Goal: Navigation & Orientation: Find specific page/section

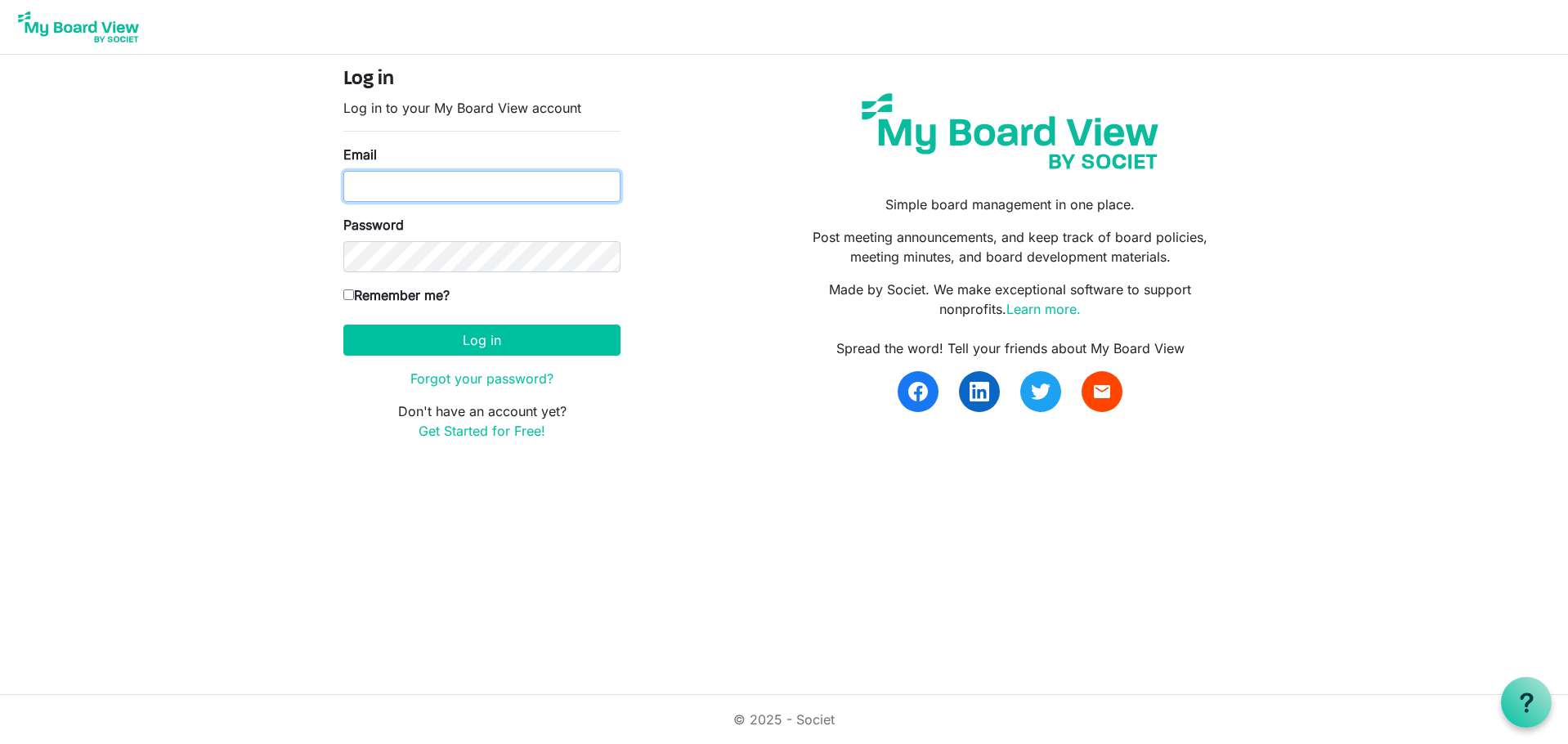
click at [572, 182] on input "Email" at bounding box center [482, 186] width 277 height 31
type input "[EMAIL_ADDRESS][DOMAIN_NAME]"
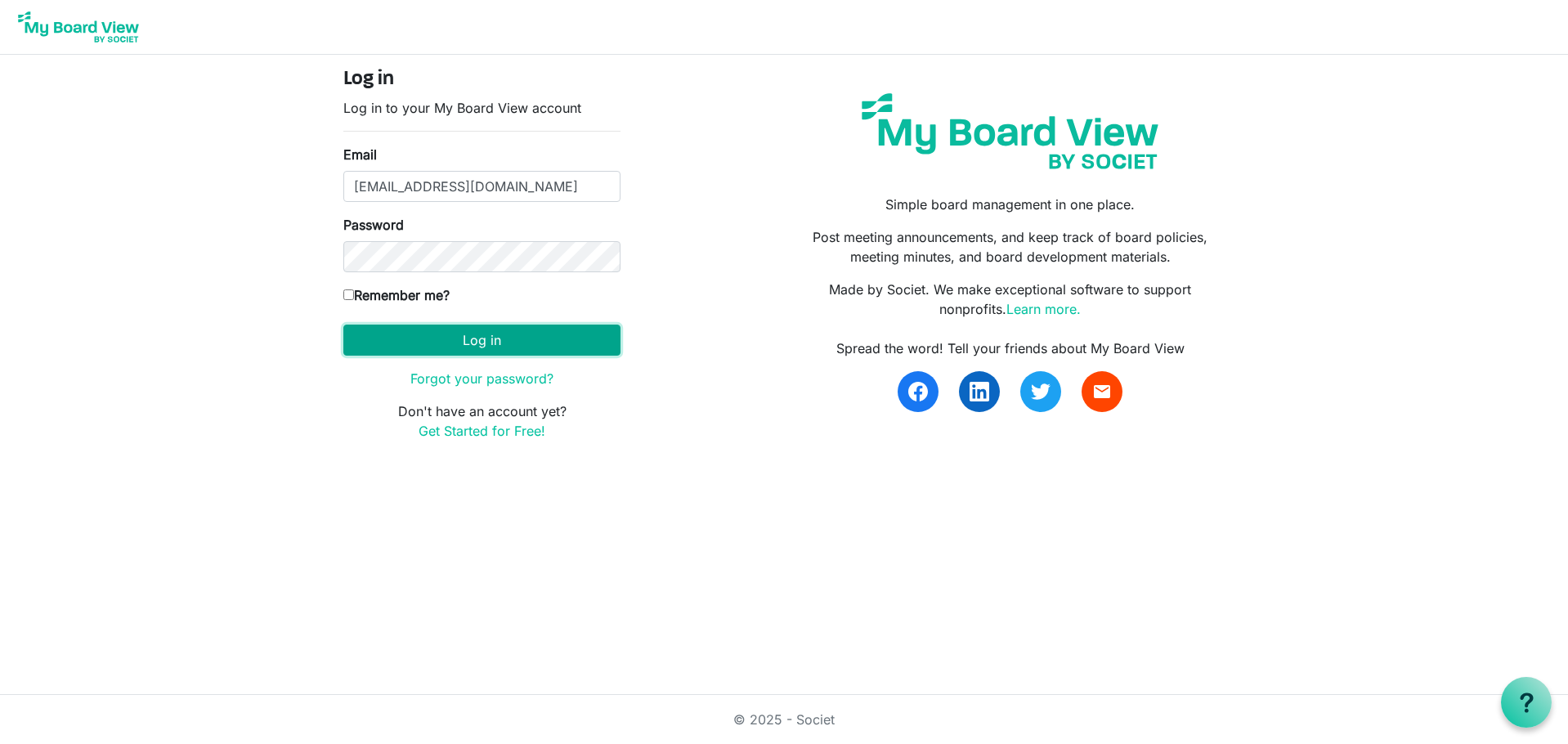
click at [505, 334] on button "Log in" at bounding box center [482, 339] width 277 height 31
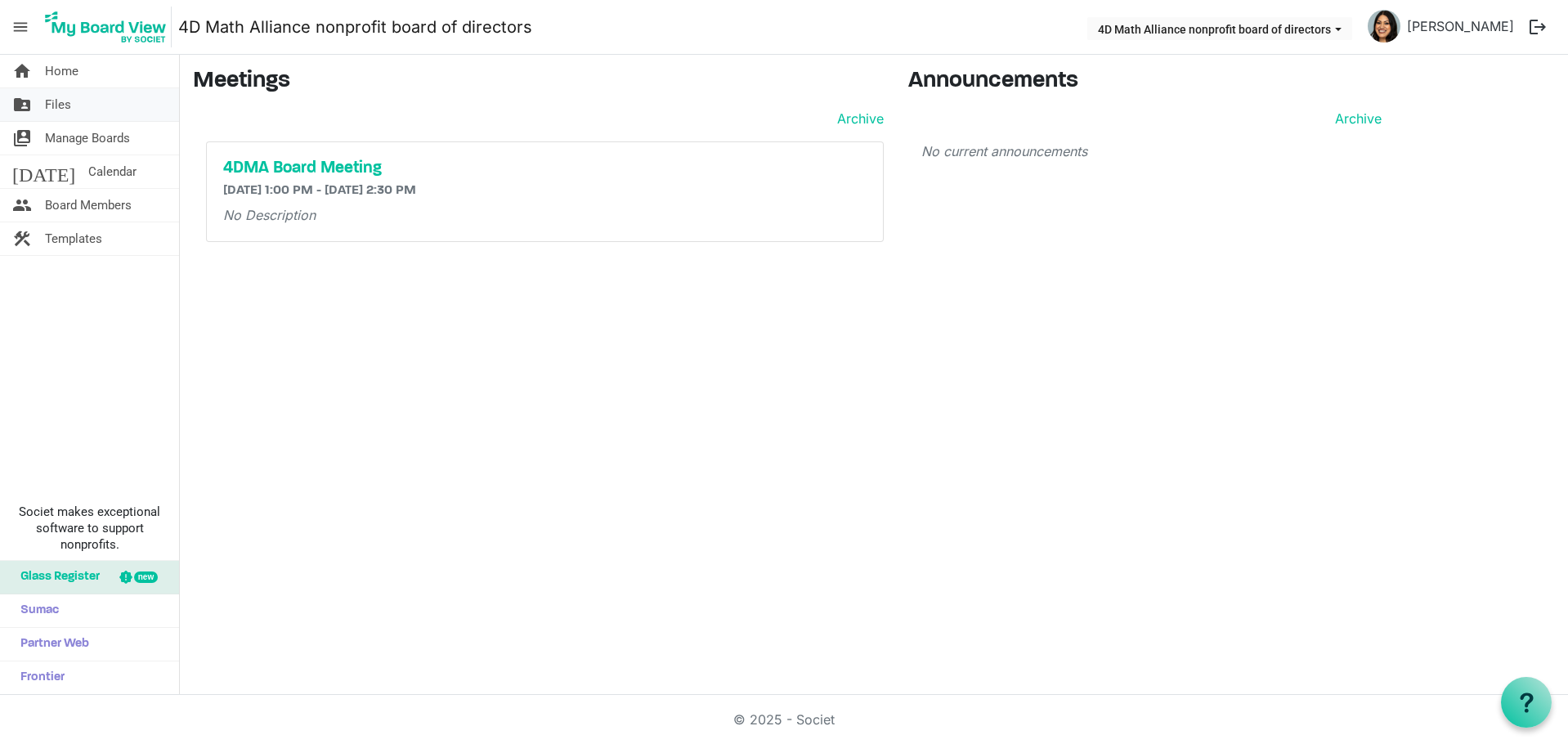
click at [105, 110] on link "folder_shared Files" at bounding box center [89, 104] width 179 height 33
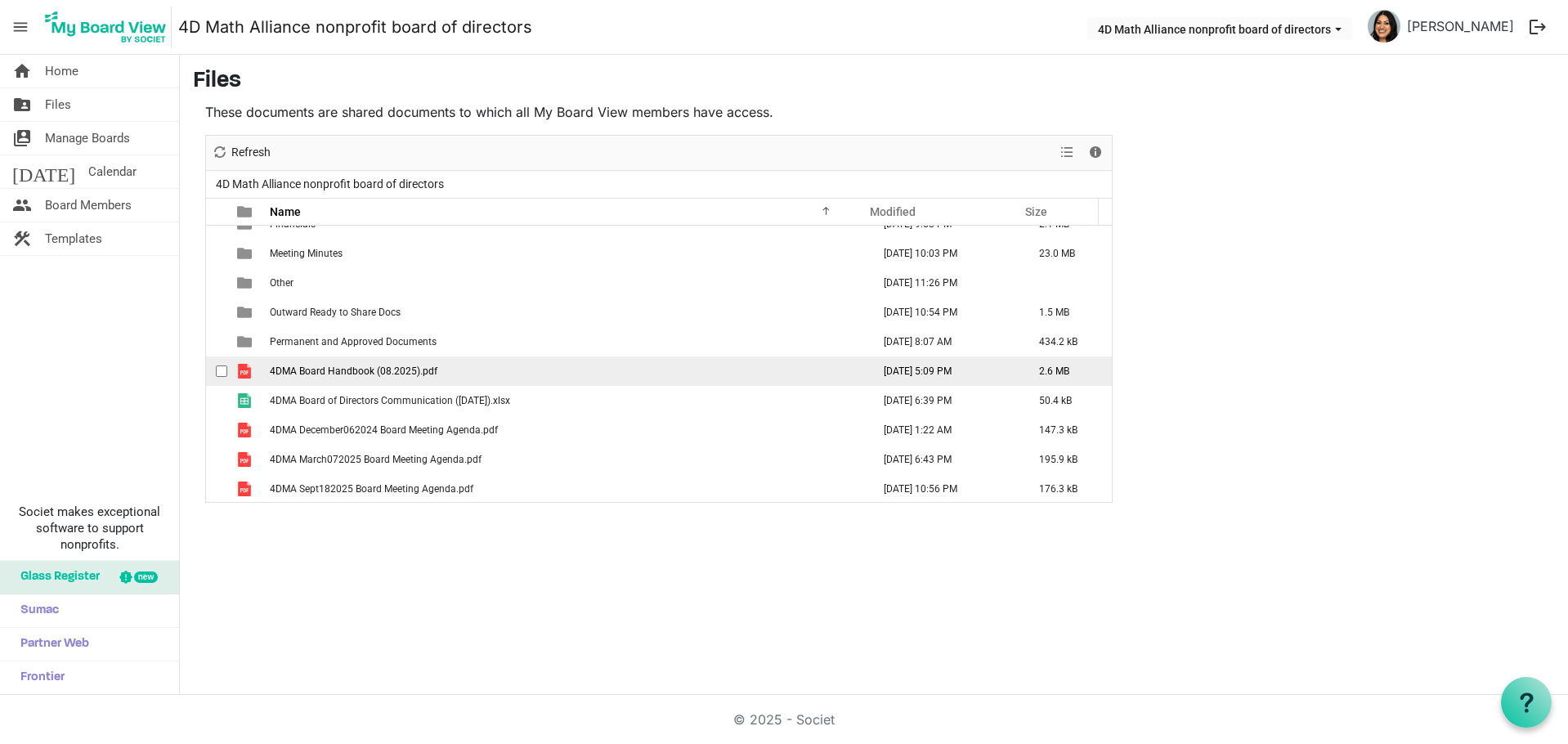
scroll to position [165, 0]
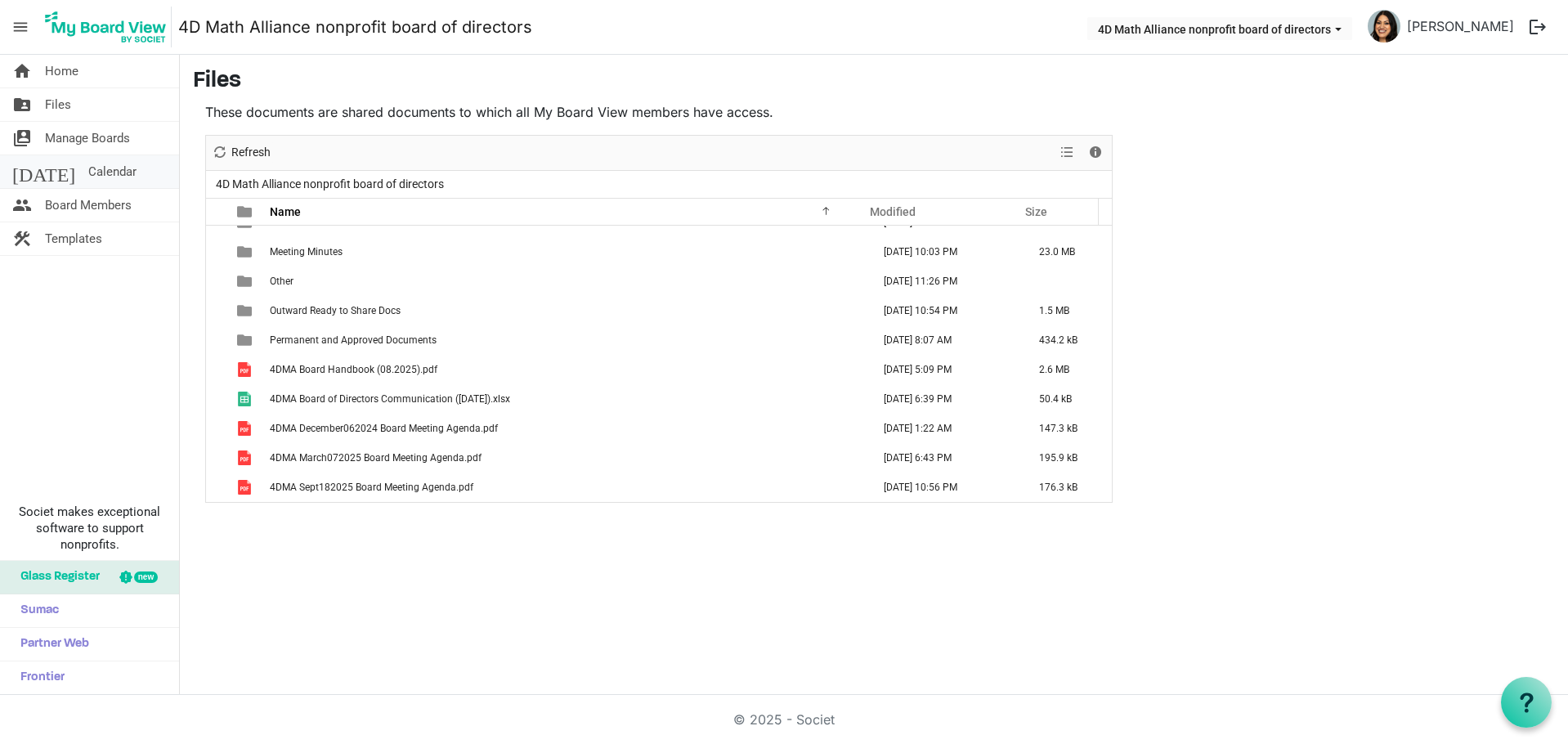
click at [122, 165] on link "today Calendar" at bounding box center [89, 171] width 179 height 33
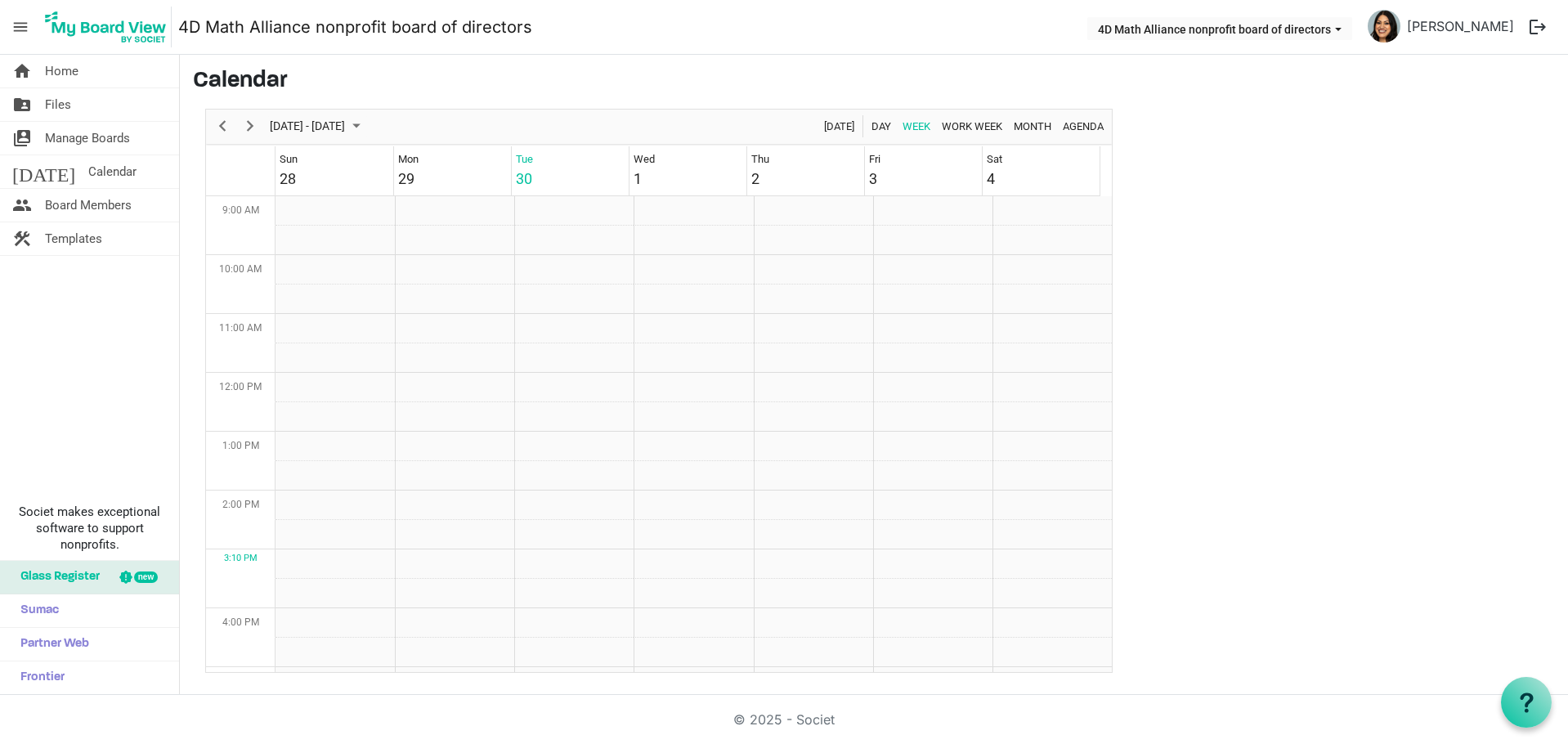
scroll to position [530, 0]
click at [679, 207] on td "Week of September 30, 2025" at bounding box center [693, 210] width 120 height 30
click at [689, 212] on td "Week of September 30, 2025" at bounding box center [693, 210] width 120 height 30
drag, startPoint x: 690, startPoint y: 214, endPoint x: 672, endPoint y: 216, distance: 18.1
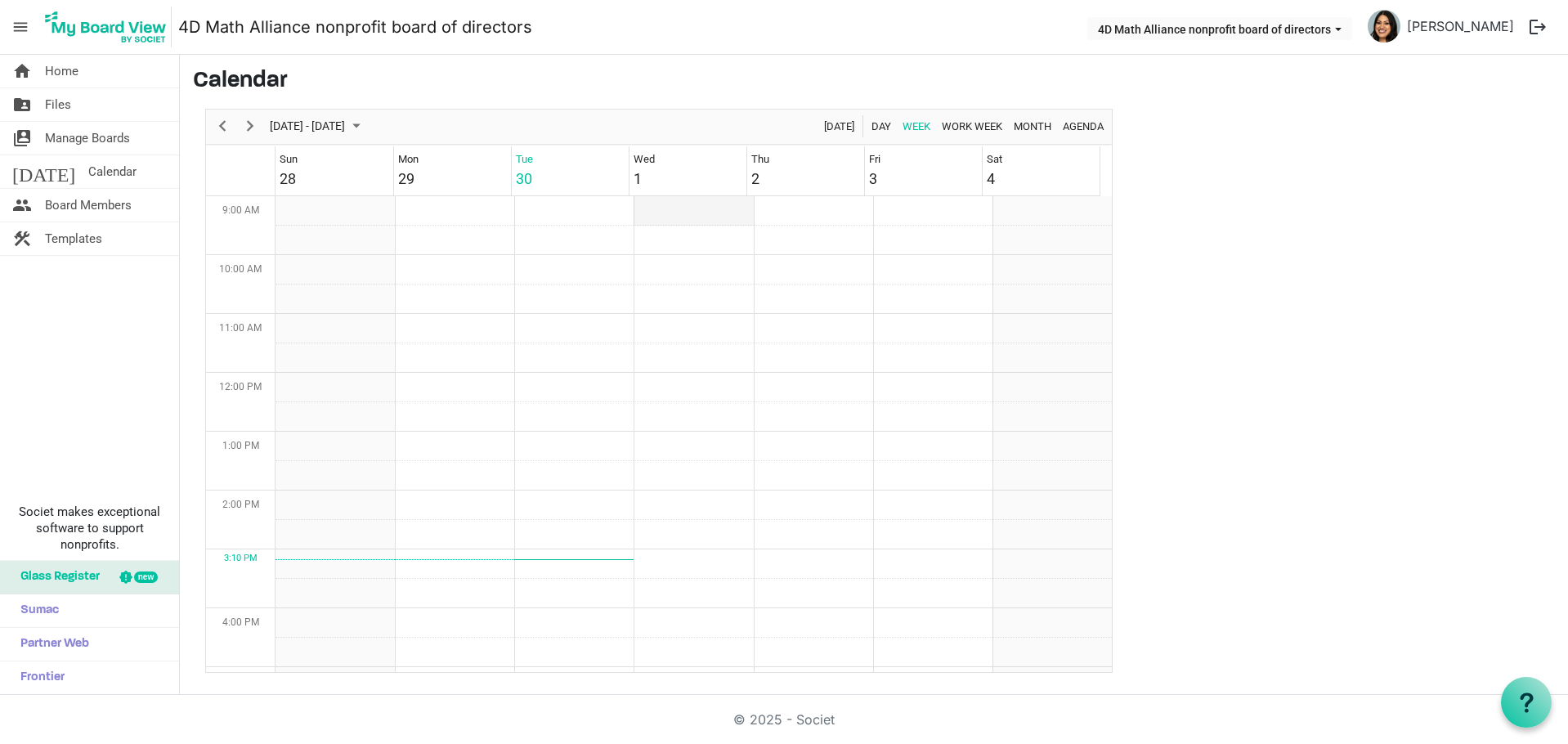
click at [672, 216] on td "Week of September 30, 2025" at bounding box center [693, 210] width 120 height 30
click at [130, 208] on span "Board Members" at bounding box center [88, 205] width 87 height 33
